Goal: Communication & Community: Answer question/provide support

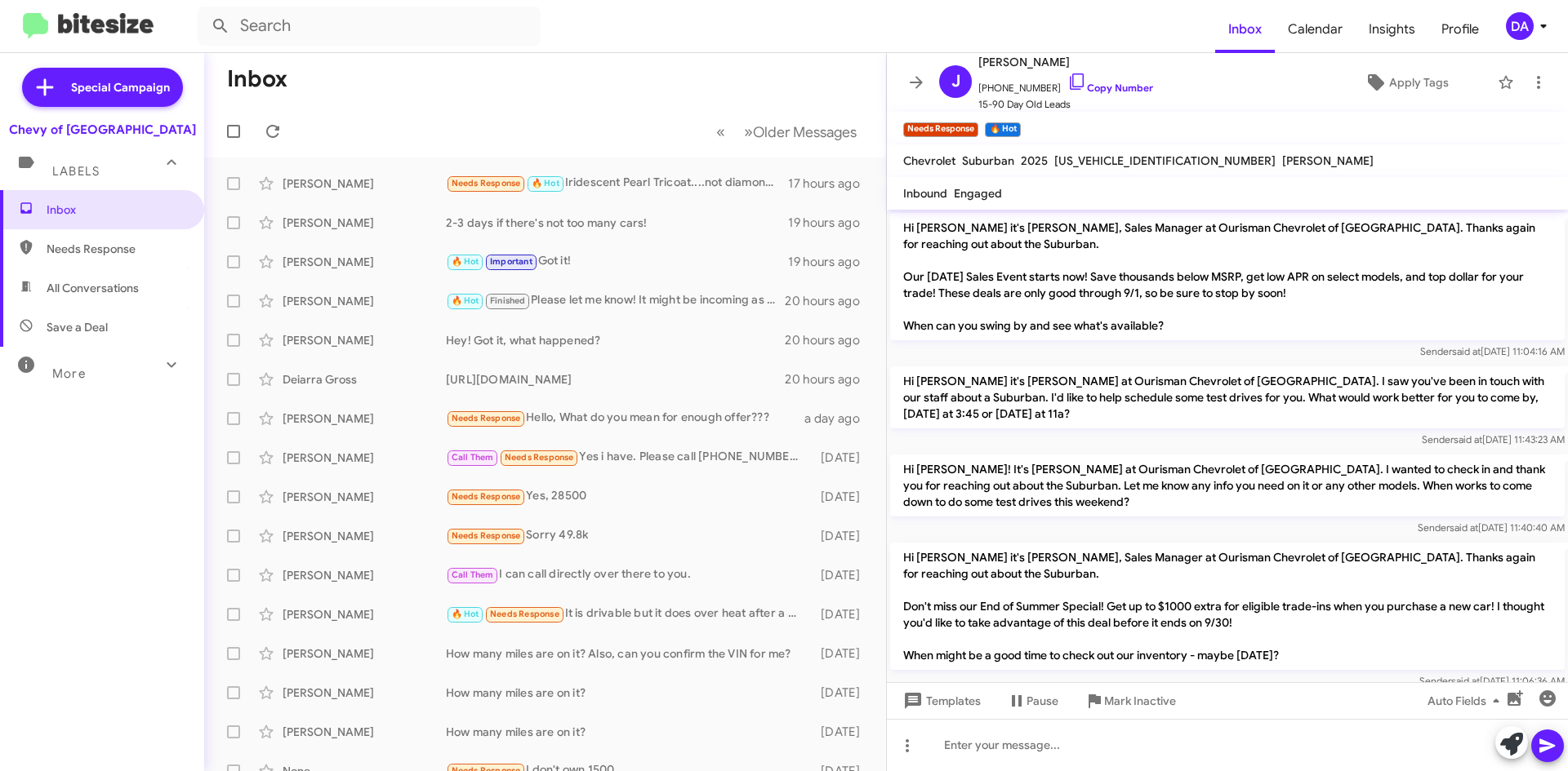
scroll to position [553, 0]
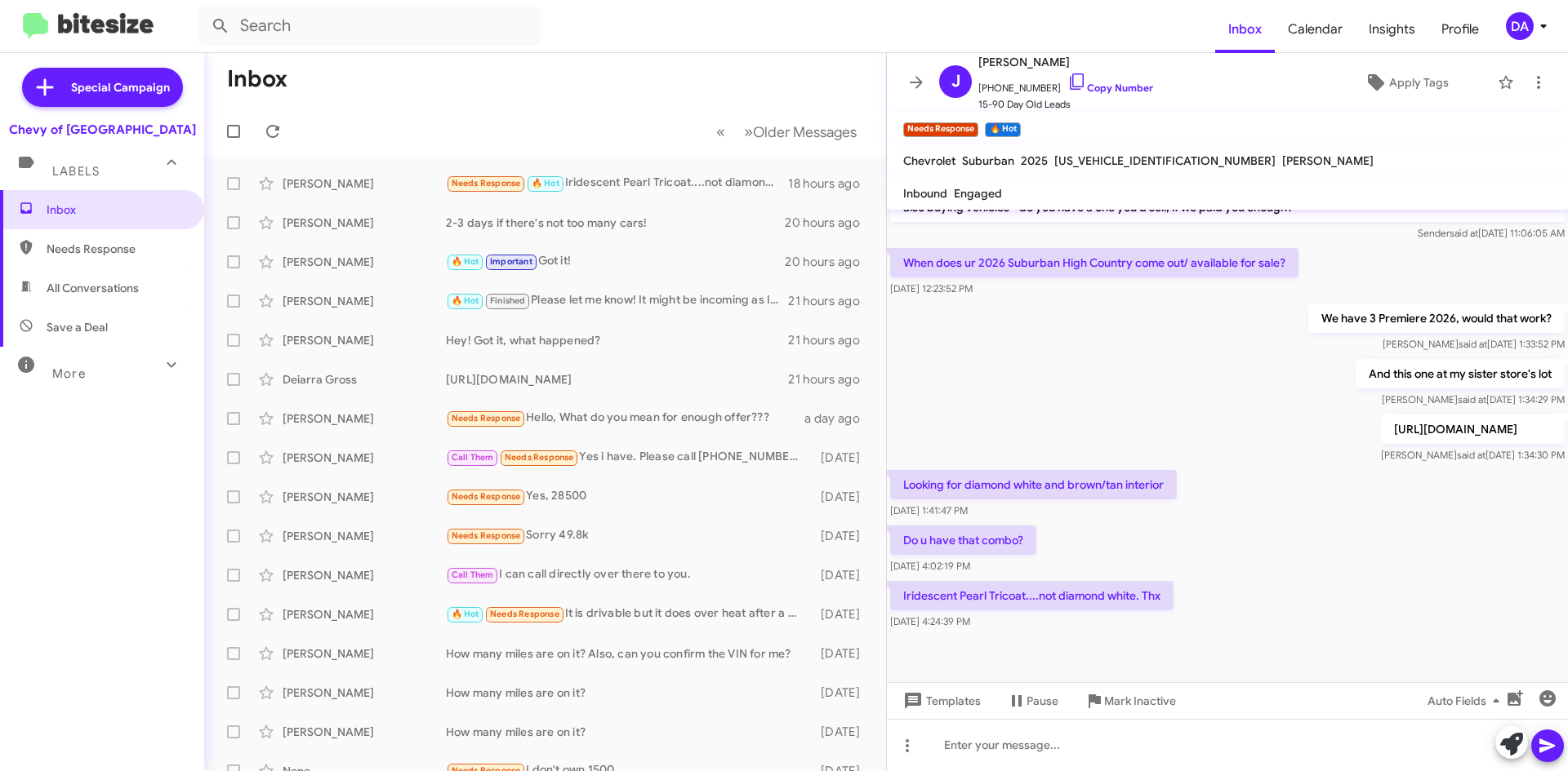
drag, startPoint x: 35, startPoint y: 440, endPoint x: 101, endPoint y: 300, distance: 154.8
click at [35, 440] on div "Inbox Needs Response All Conversations Save a Deal More Important 🔥 Hot Appoint…" at bounding box center [101, 421] width 204 height 463
click at [268, 125] on icon at bounding box center [272, 131] width 20 height 20
click at [282, 125] on icon at bounding box center [272, 131] width 20 height 20
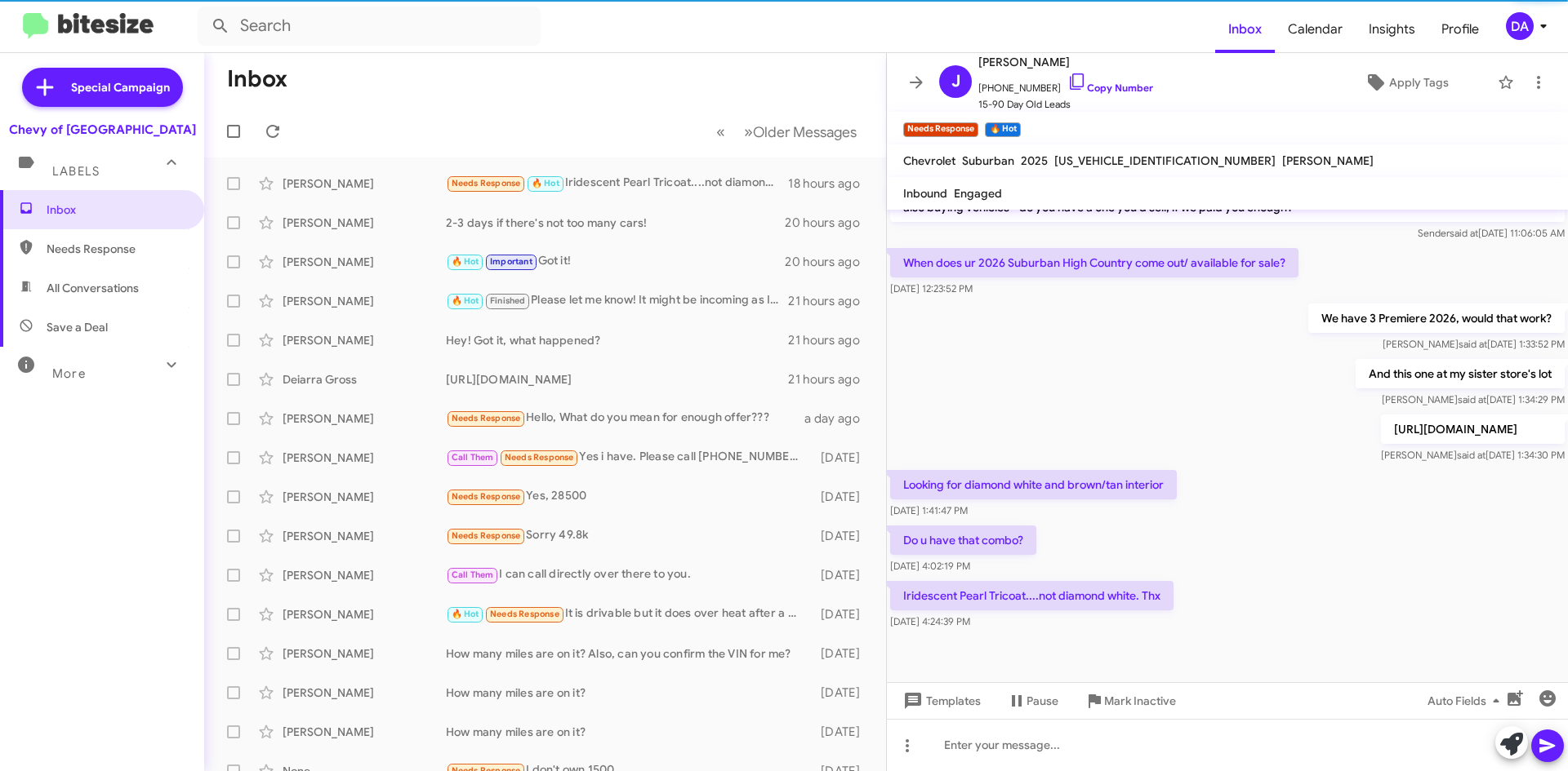
click at [1070, 248] on p "When does ur 2026 Suburban High Country come out/ available for sale?" at bounding box center [1094, 262] width 408 height 29
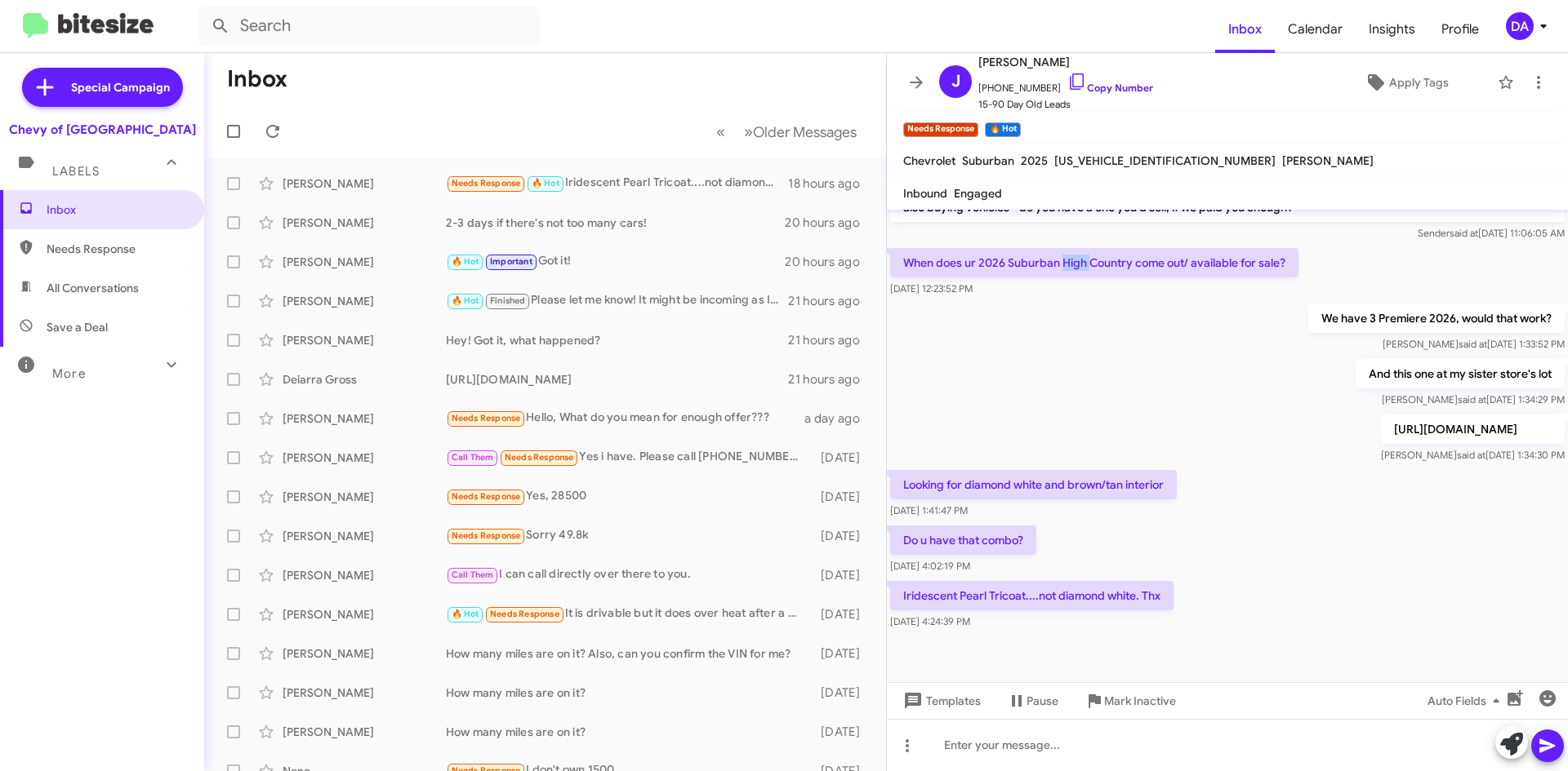
click at [1070, 248] on p "When does ur 2026 Suburban High Country come out/ available for sale?" at bounding box center [1094, 262] width 408 height 29
click at [63, 435] on div "Inbox Needs Response All Conversations Save a Deal More Important 🔥 Hot Appoint…" at bounding box center [101, 421] width 204 height 463
click at [17, 439] on div "Inbox Needs Response All Conversations Save a Deal More Important 🔥 Hot Appoint…" at bounding box center [101, 421] width 204 height 463
click at [274, 124] on icon at bounding box center [272, 131] width 20 height 20
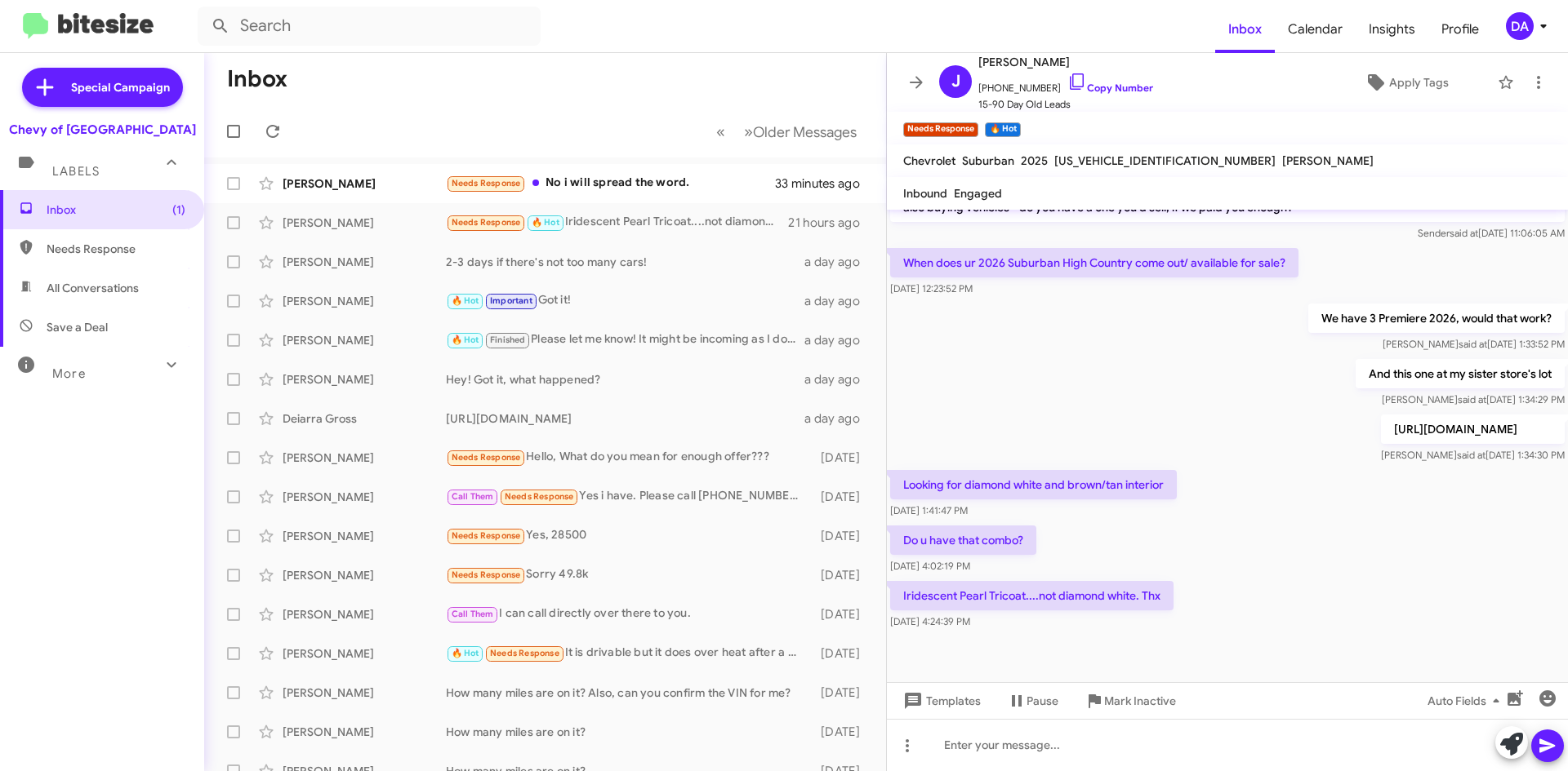
click at [34, 442] on div "Inbox (1) Needs Response All Conversations Save a Deal More Important 🔥 Hot App…" at bounding box center [101, 421] width 204 height 463
click at [283, 135] on span at bounding box center [273, 131] width 33 height 20
